Goal: Find specific page/section: Find specific page/section

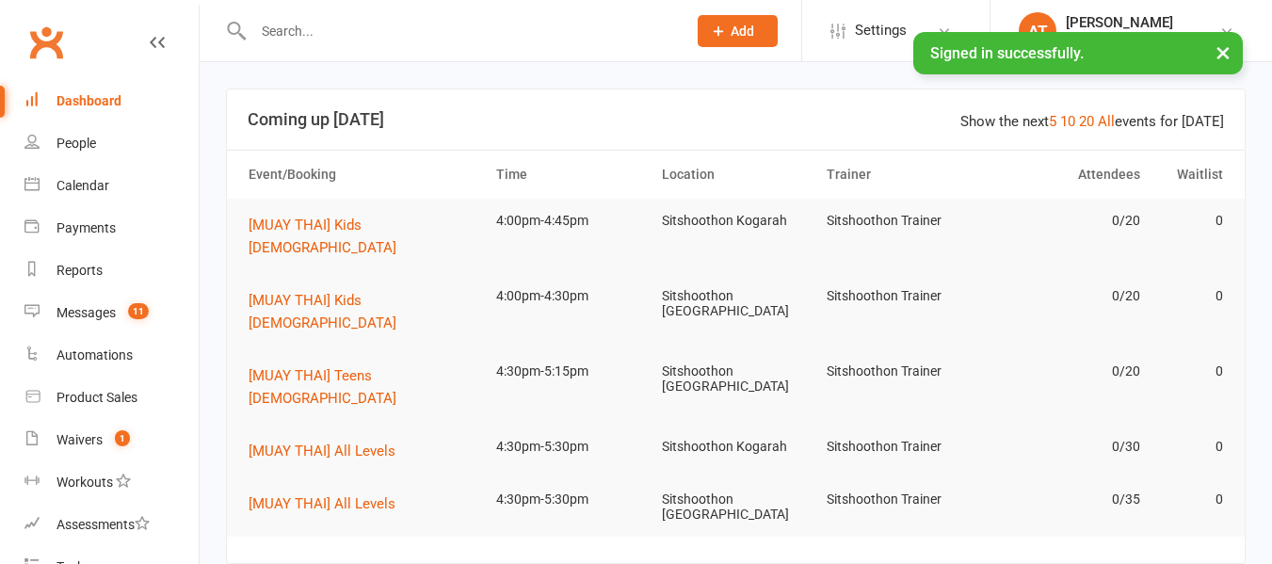
click at [469, 13] on div at bounding box center [449, 30] width 447 height 61
click at [457, 21] on input "text" at bounding box center [461, 31] width 426 height 26
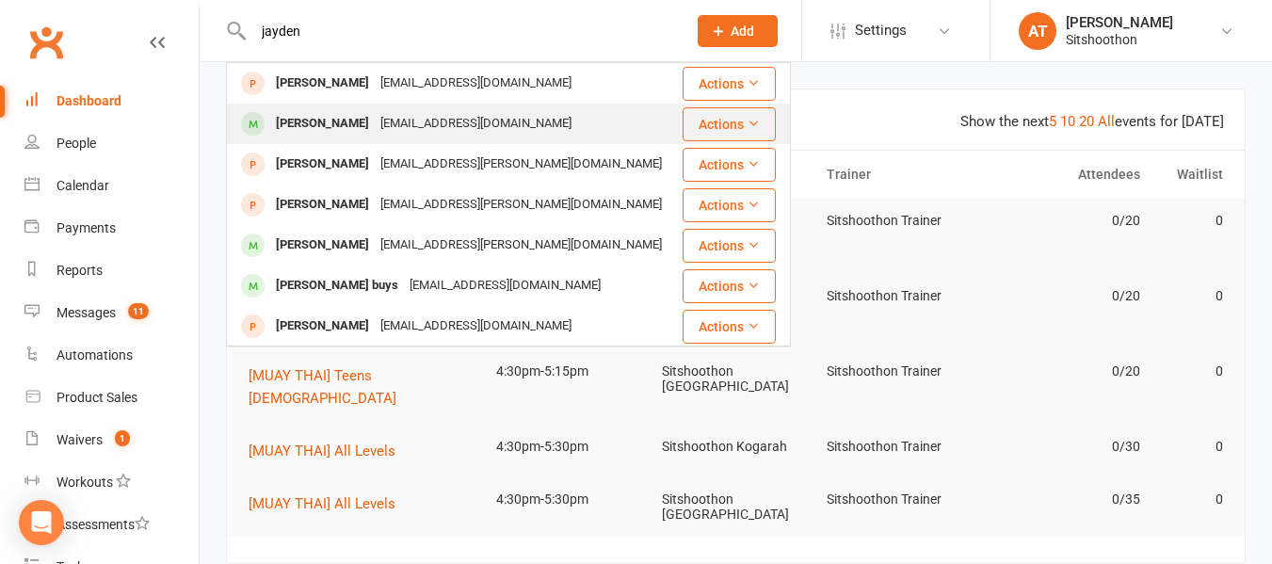
type input "jayden"
click at [430, 124] on div "[EMAIL_ADDRESS][DOMAIN_NAME]" at bounding box center [476, 123] width 202 height 27
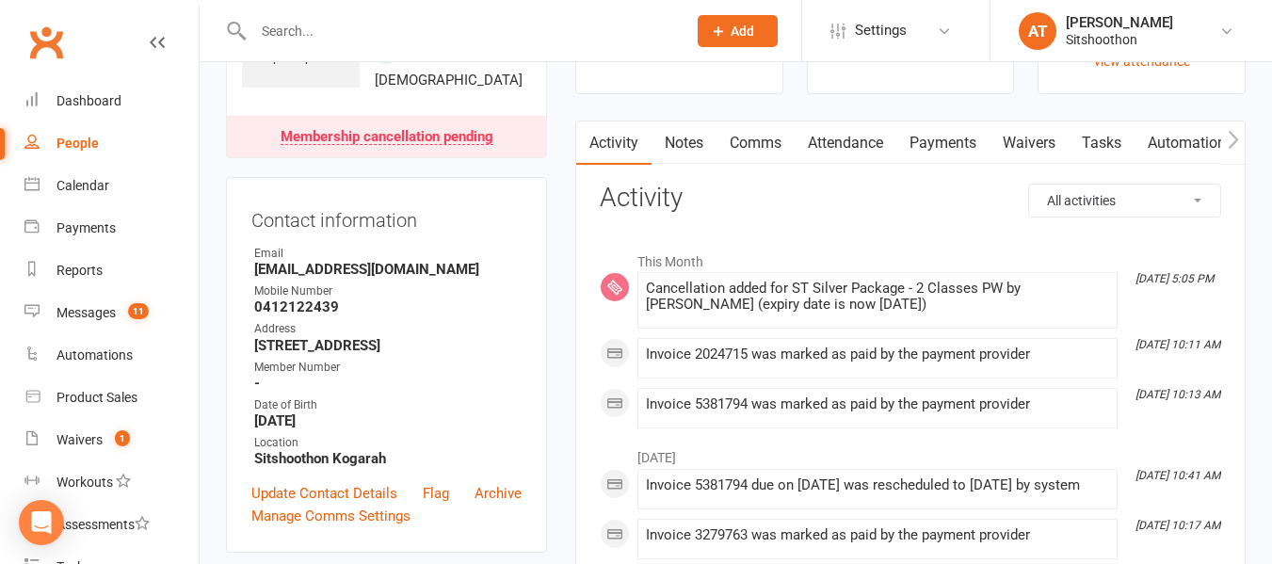
scroll to position [136, 0]
click at [928, 141] on link "Payments" at bounding box center [943, 142] width 93 height 43
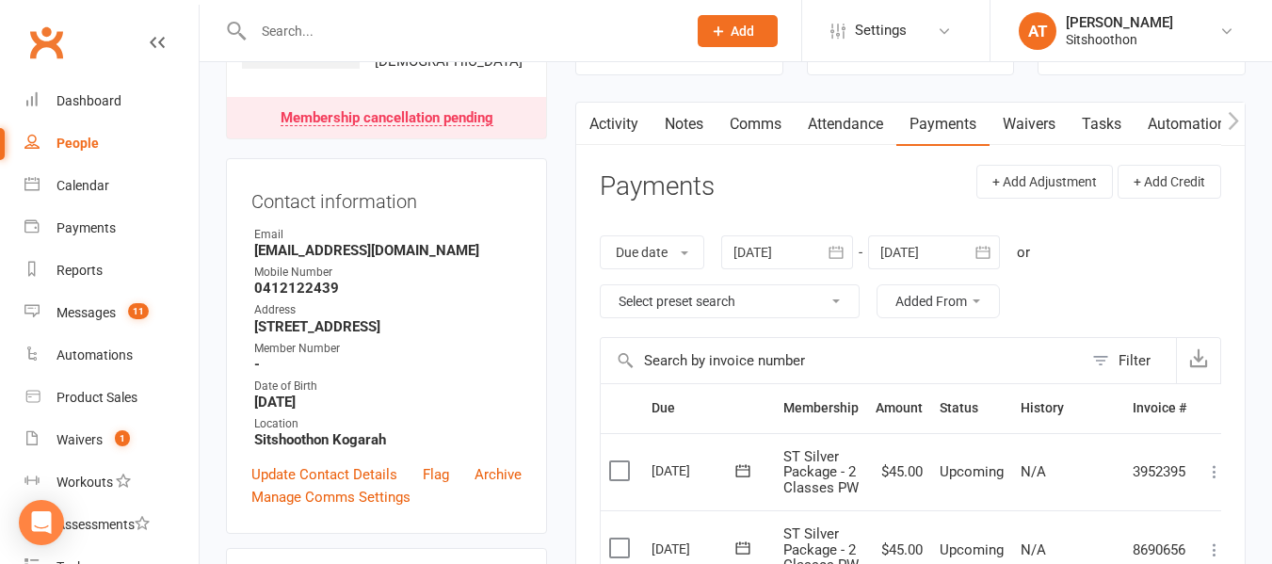
scroll to position [143, 0]
